Goal: Use online tool/utility: Utilize a website feature to perform a specific function

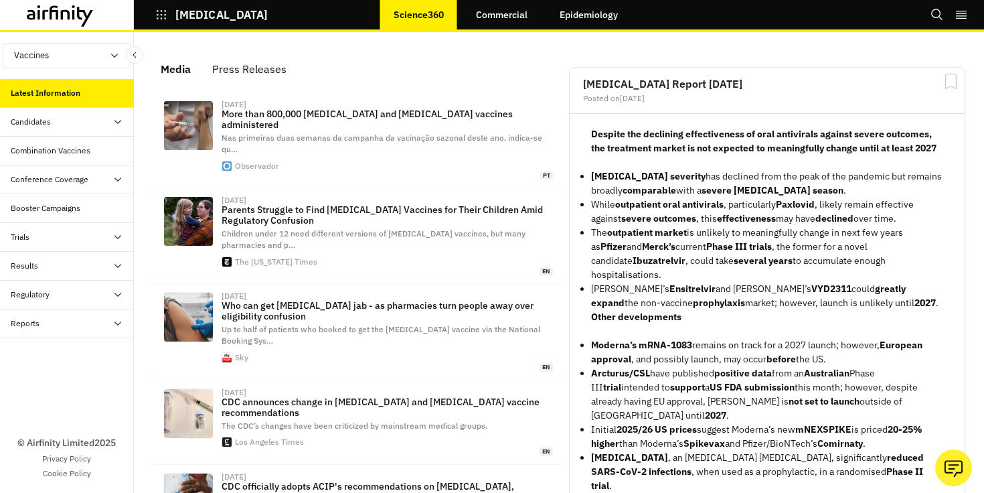
scroll to position [868, 402]
click at [153, 16] on div "[MEDICAL_DATA]" at bounding box center [201, 14] width 134 height 23
click at [161, 17] on icon "button" at bounding box center [161, 15] width 12 height 12
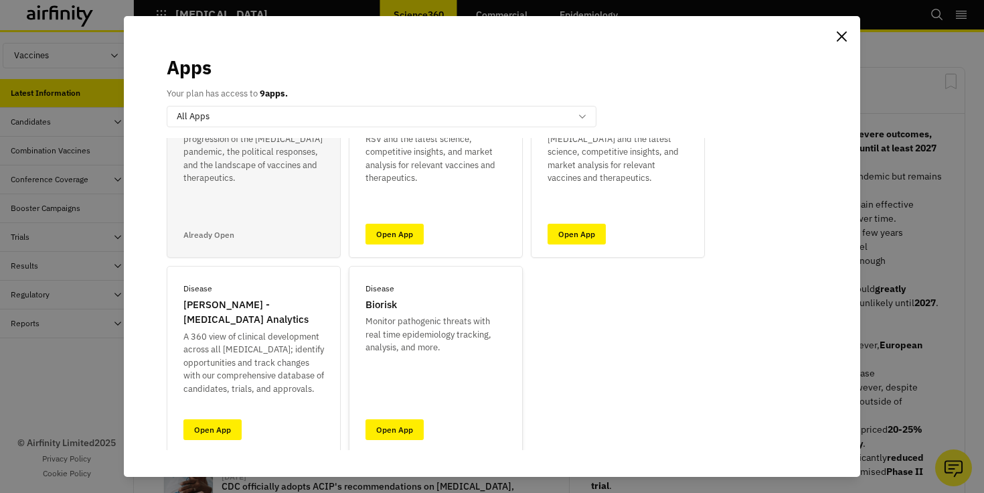
scroll to position [115, 0]
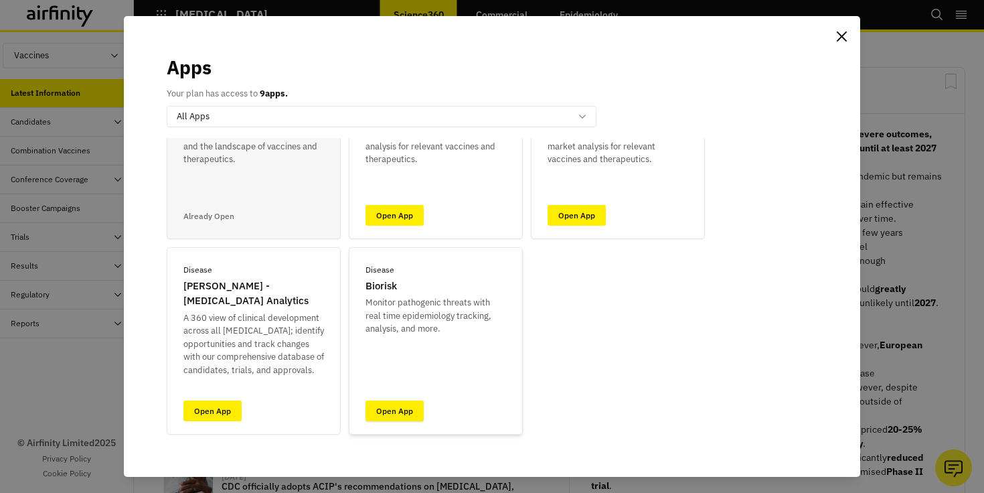
click at [386, 407] on link "Open App" at bounding box center [395, 410] width 58 height 21
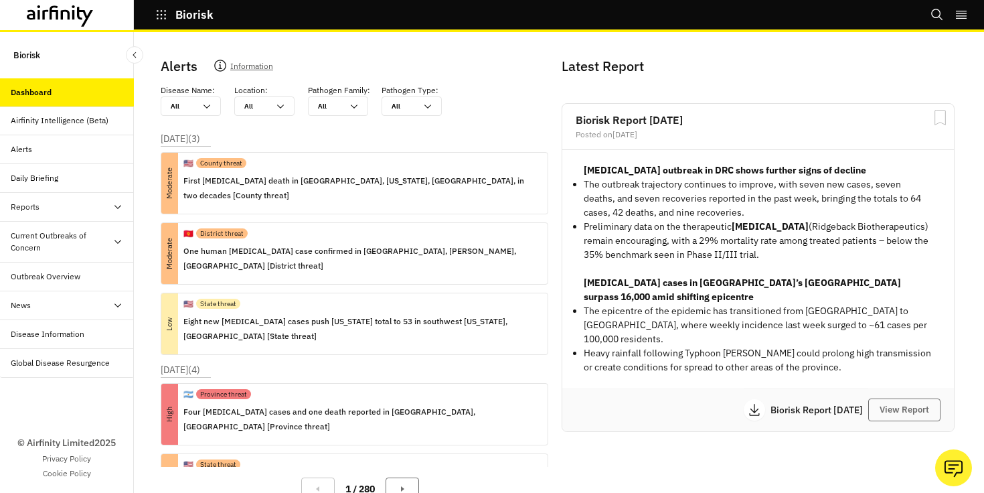
click at [120, 240] on icon at bounding box center [118, 242] width 7 height 4
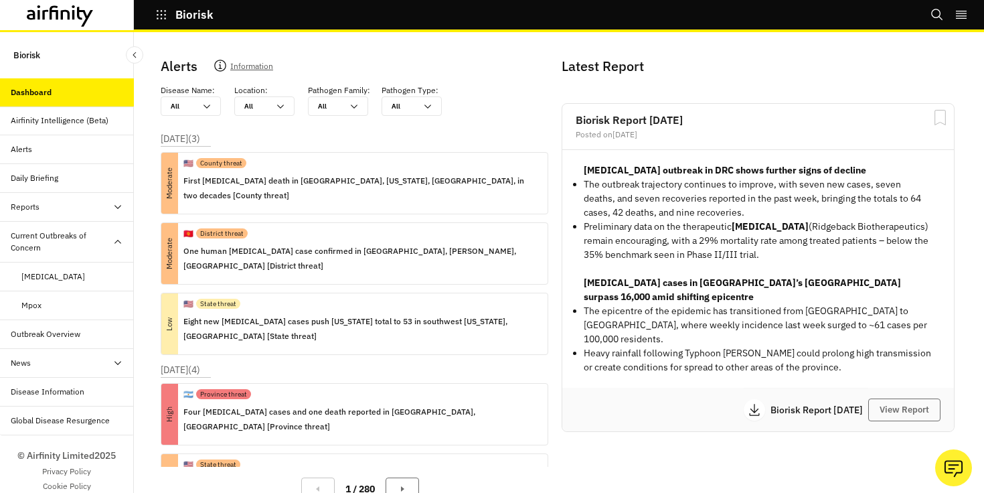
click at [40, 299] on div "Mpox" at bounding box center [67, 305] width 134 height 29
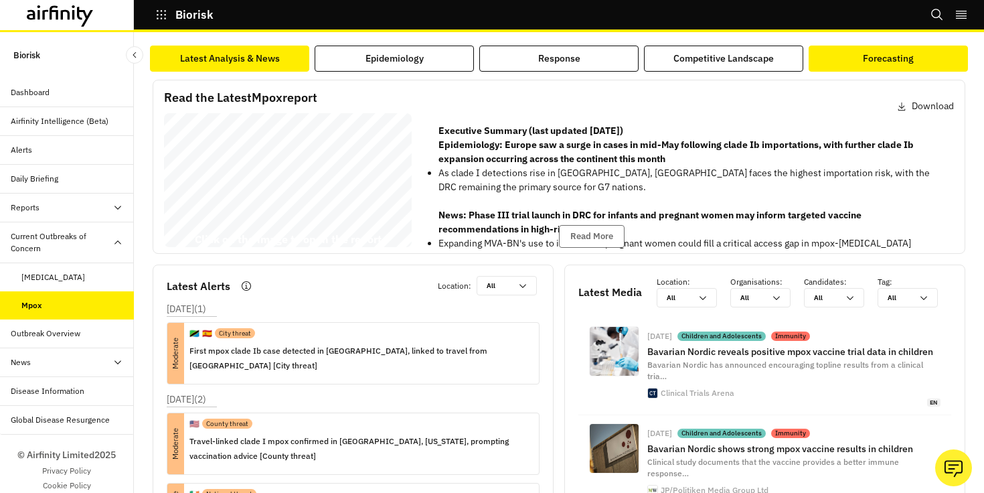
click at [865, 56] on div "Forecasting" at bounding box center [888, 59] width 51 height 14
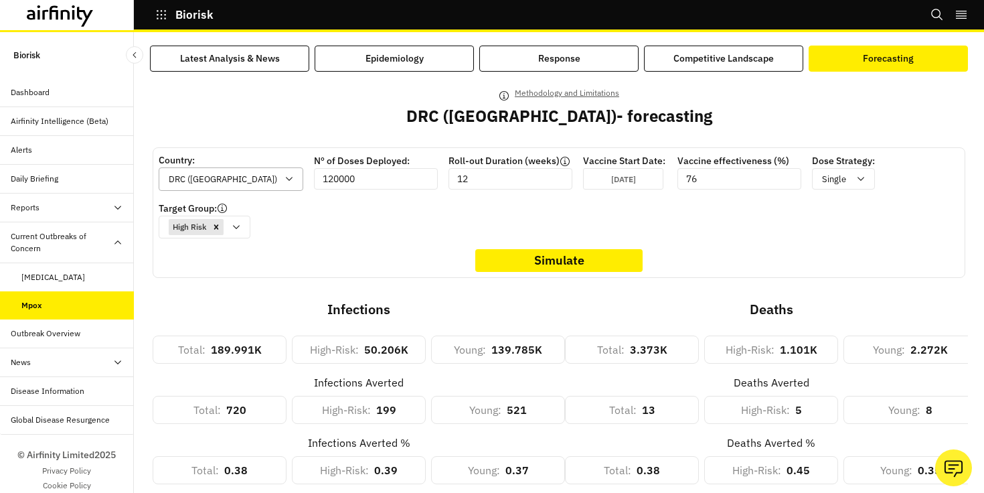
click at [284, 183] on icon at bounding box center [289, 178] width 11 height 11
click at [265, 152] on div "Country: Burundi, 1 of 3. 3 results available. Use Up and Down to choose option…" at bounding box center [559, 212] width 813 height 131
click at [258, 172] on div "DRC (Congo)" at bounding box center [231, 178] width 145 height 23
click at [234, 269] on div "Uganda" at bounding box center [259, 263] width 123 height 14
type input "60000"
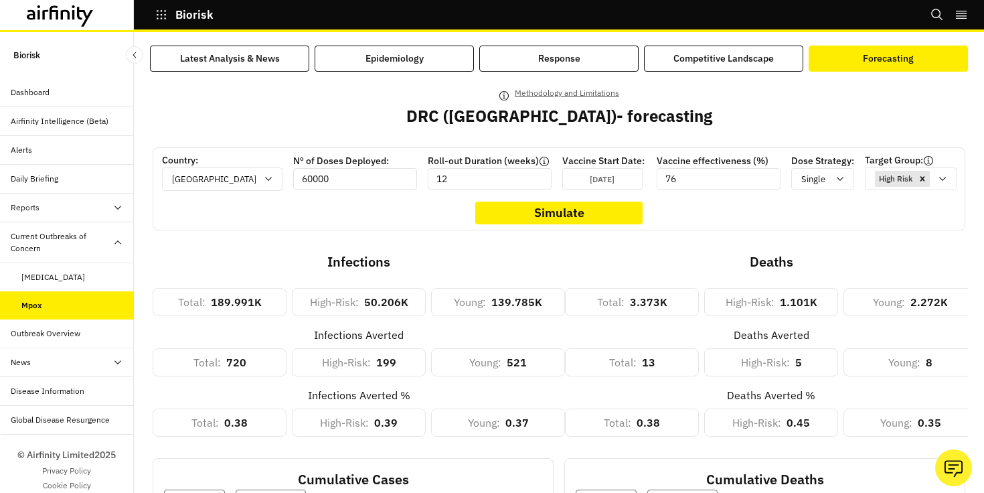
click at [333, 187] on input "60000" at bounding box center [355, 178] width 124 height 21
click at [445, 185] on input "12" at bounding box center [490, 178] width 124 height 21
click at [563, 185] on div "Jun 29th 2025" at bounding box center [603, 178] width 80 height 21
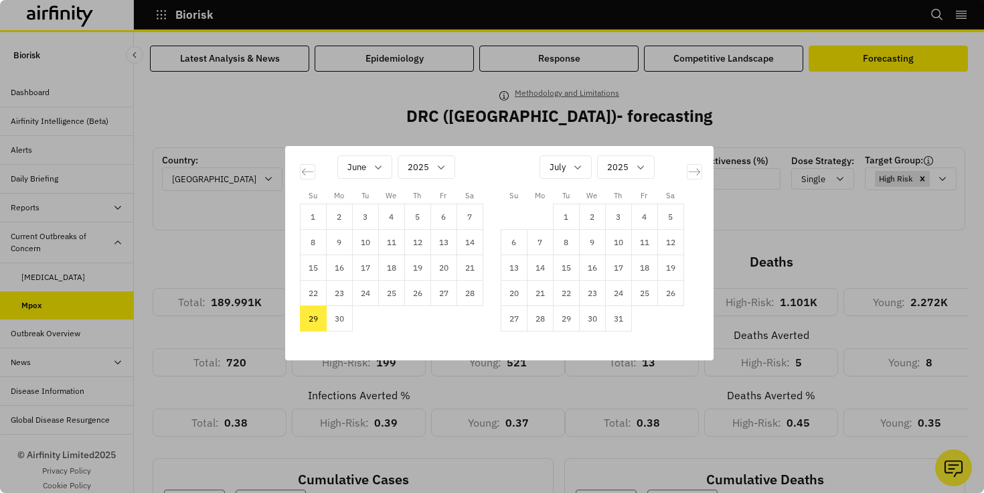
click at [471, 115] on div "Su Mo Tu We Th Fr Sa Su Mo Tu We Th Fr Sa May 2025 1 2 3 4 5 6 7 8 9 10 11 12 1…" at bounding box center [492, 246] width 984 height 493
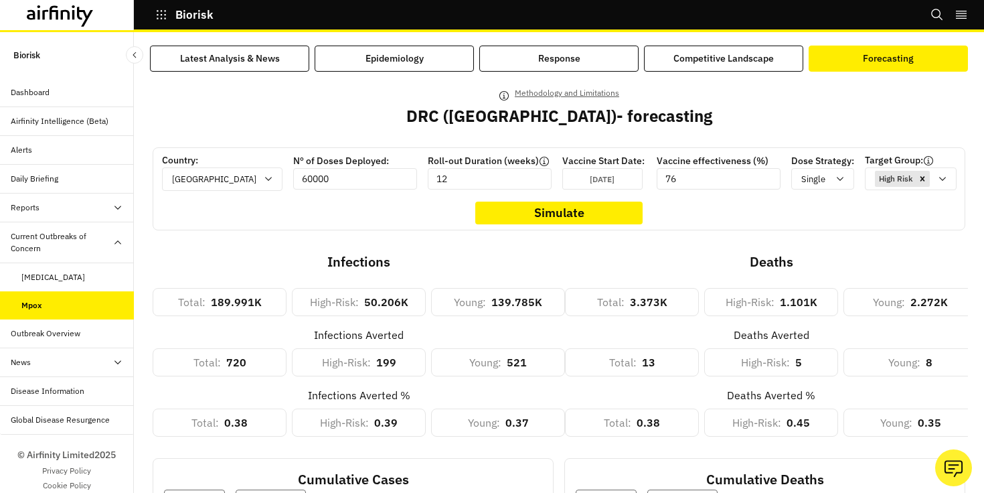
click at [722, 176] on input "76" at bounding box center [719, 178] width 124 height 21
click at [835, 177] on icon at bounding box center [840, 178] width 11 height 11
click at [794, 232] on p "Double" at bounding box center [782, 237] width 31 height 14
click at [938, 183] on icon at bounding box center [943, 178] width 11 height 11
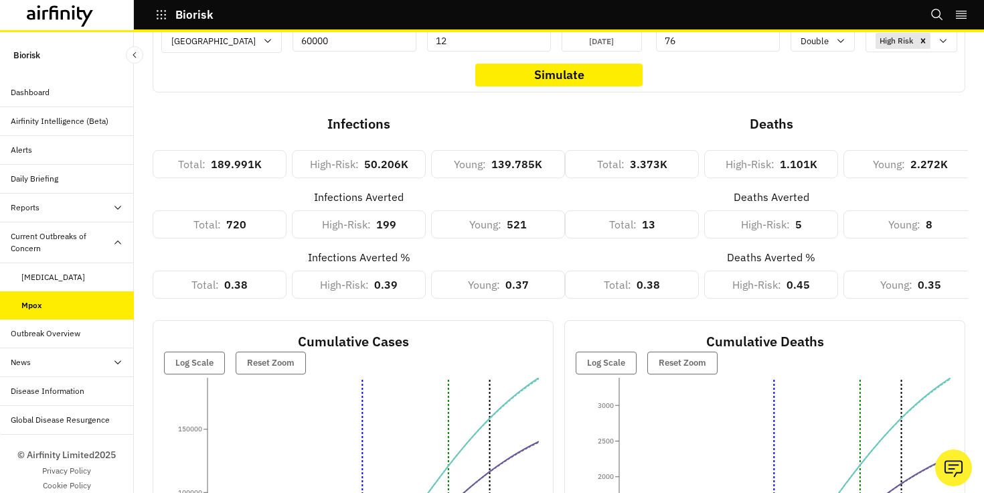
scroll to position [149, 0]
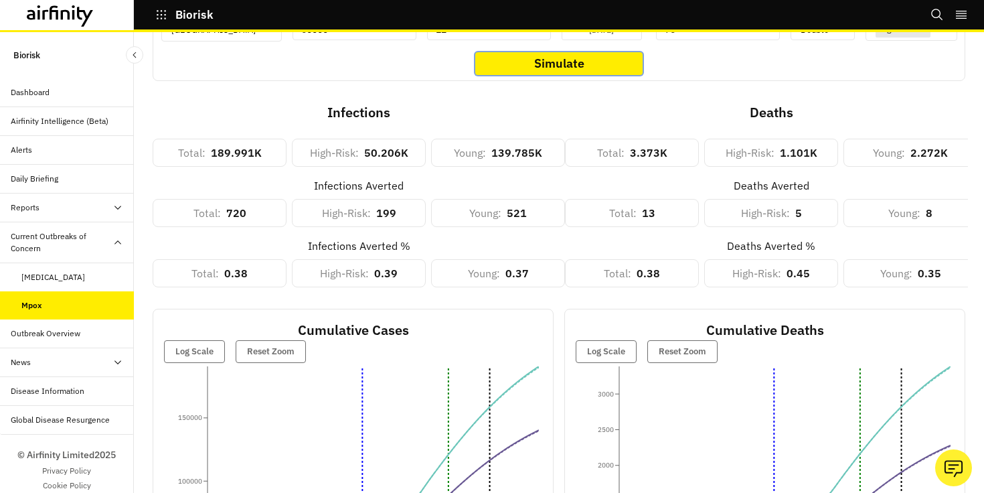
click at [571, 55] on button "Simulate" at bounding box center [558, 63] width 167 height 23
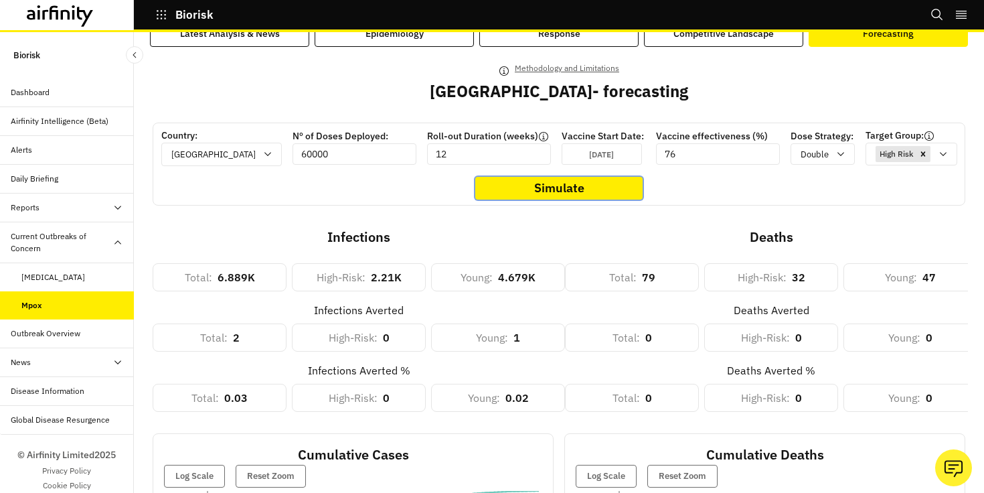
scroll to position [0, 0]
